Goal: Find specific page/section

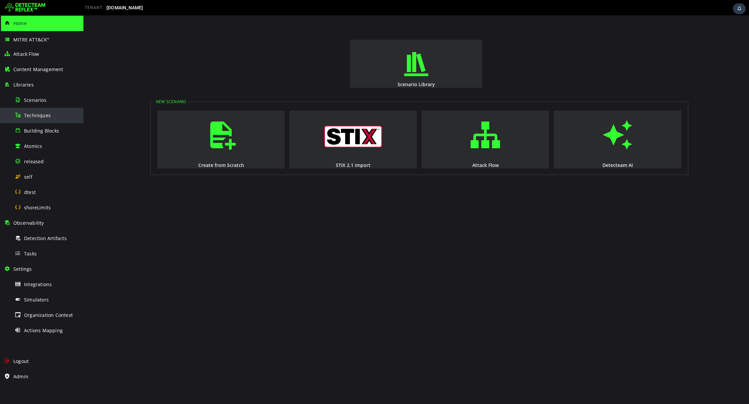
click at [40, 119] on div "Techniques" at bounding box center [47, 115] width 65 height 15
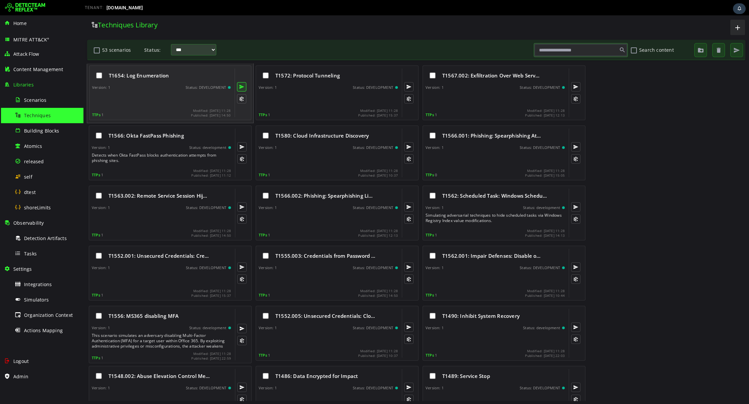
click at [240, 86] on button at bounding box center [241, 86] width 9 height 9
